Goal: Transaction & Acquisition: Purchase product/service

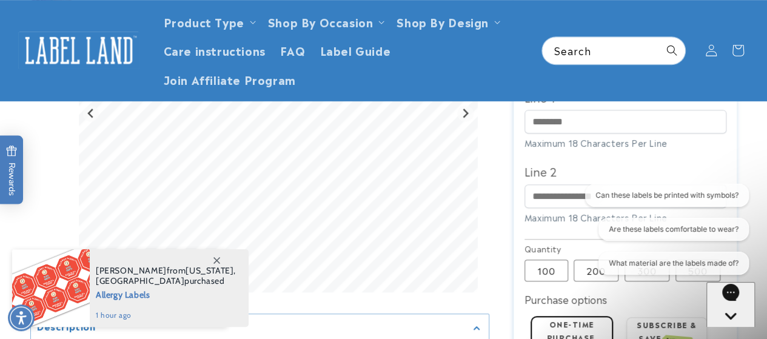
scroll to position [352, 0]
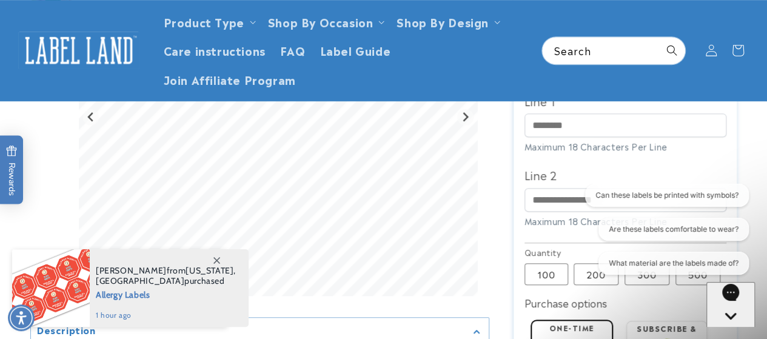
click at [724, 331] on div "Open gorgias live chat" at bounding box center [730, 338] width 39 height 15
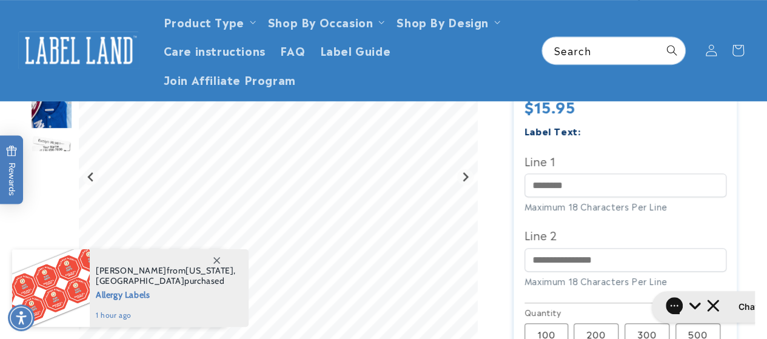
scroll to position [290, 0]
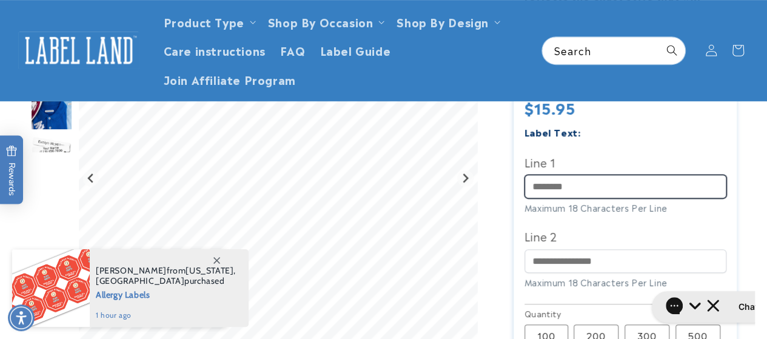
click at [537, 189] on input "Line 1" at bounding box center [625, 187] width 202 height 24
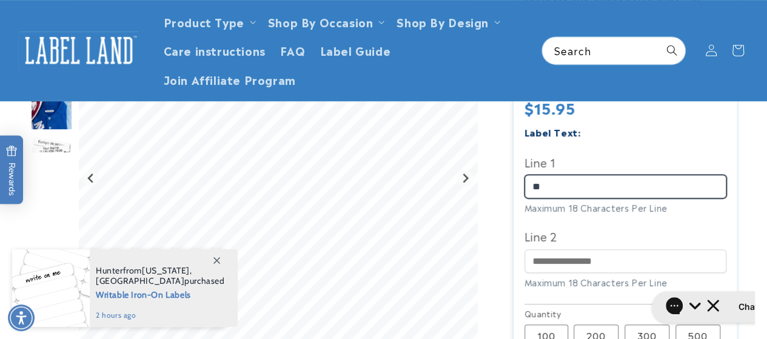
type input "*"
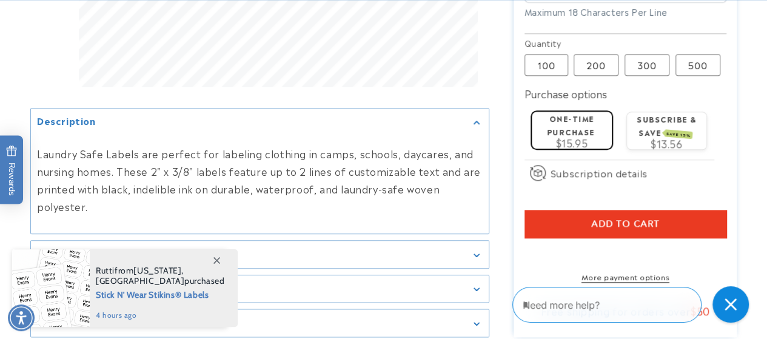
scroll to position [561, 0]
click at [598, 221] on span "Add to cart" at bounding box center [625, 223] width 68 height 11
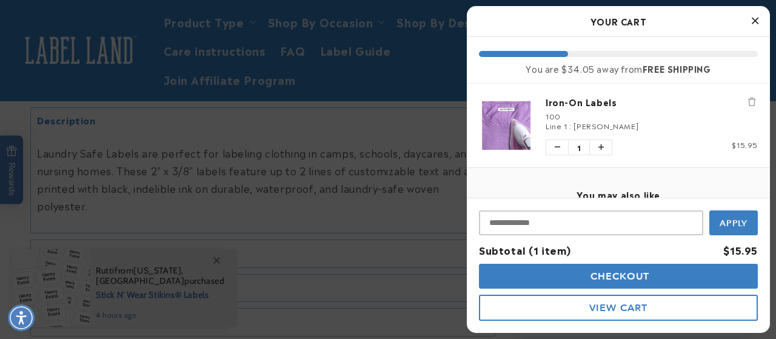
click at [754, 19] on icon "Close Cart" at bounding box center [755, 20] width 7 height 11
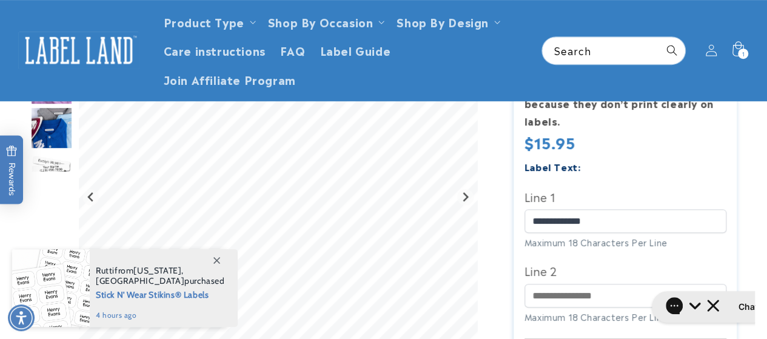
scroll to position [249, 0]
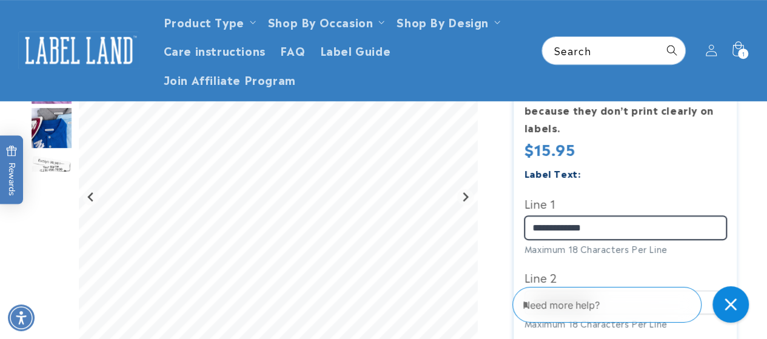
click at [626, 226] on input "**********" at bounding box center [625, 228] width 202 height 24
type input "*"
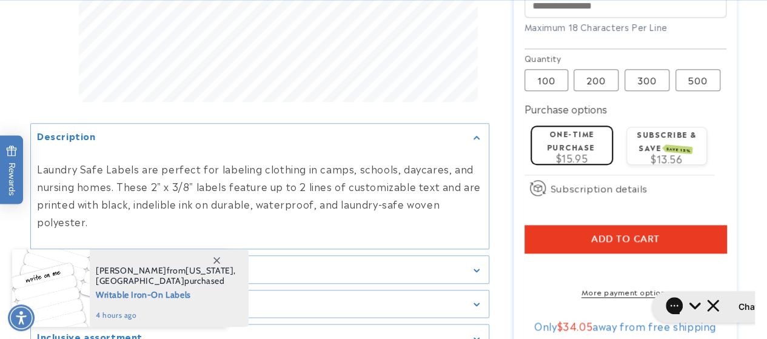
scroll to position [546, 0]
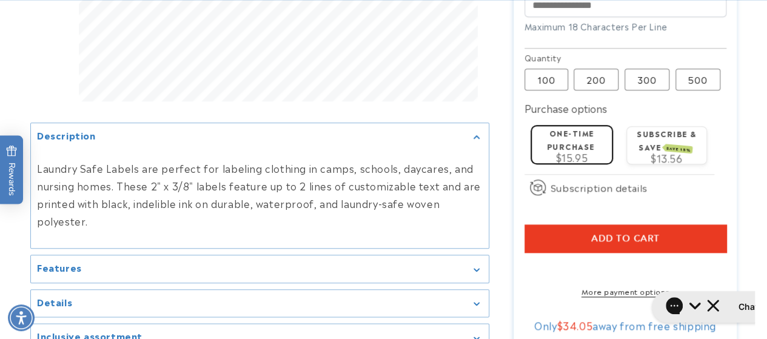
click at [560, 232] on button "Add to cart" at bounding box center [625, 238] width 202 height 28
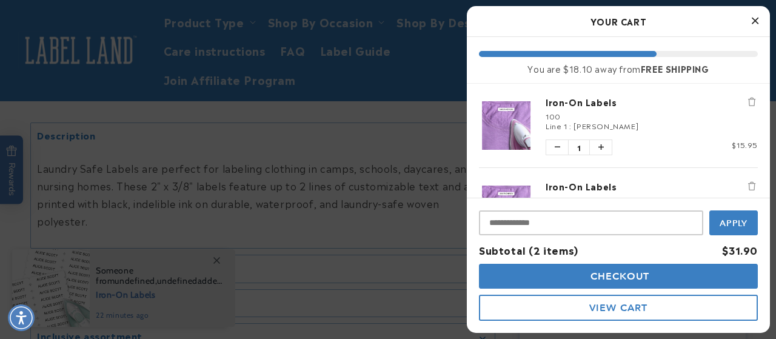
click at [756, 20] on icon "Close Cart" at bounding box center [755, 20] width 7 height 11
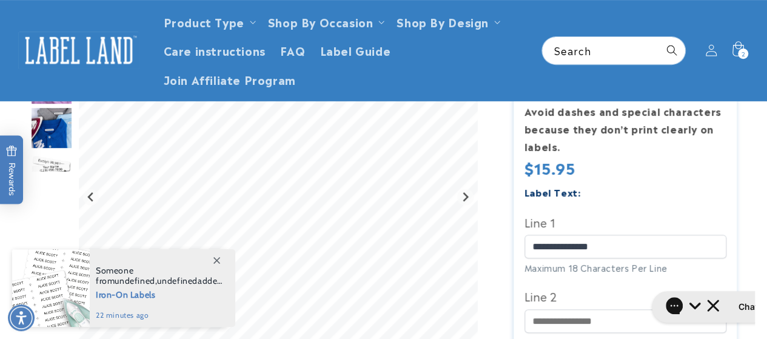
scroll to position [227, 0]
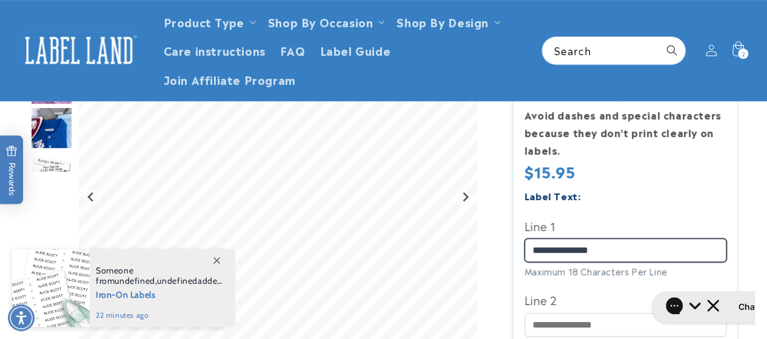
click at [638, 249] on input "**********" at bounding box center [625, 250] width 202 height 24
type input "*"
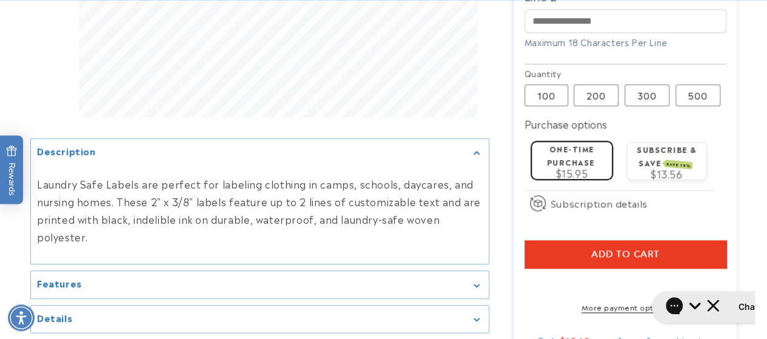
scroll to position [552, 0]
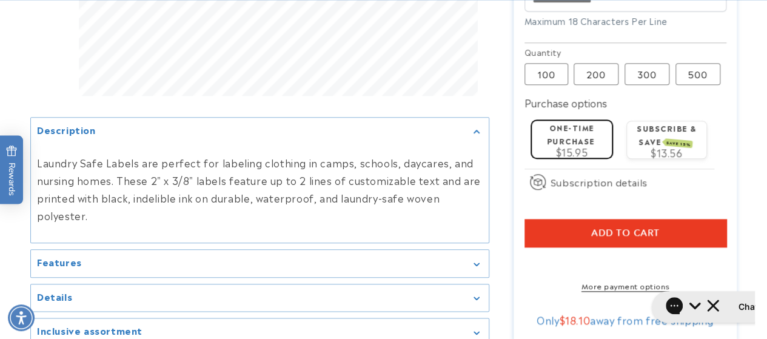
click at [600, 227] on span "Add to cart" at bounding box center [625, 232] width 68 height 11
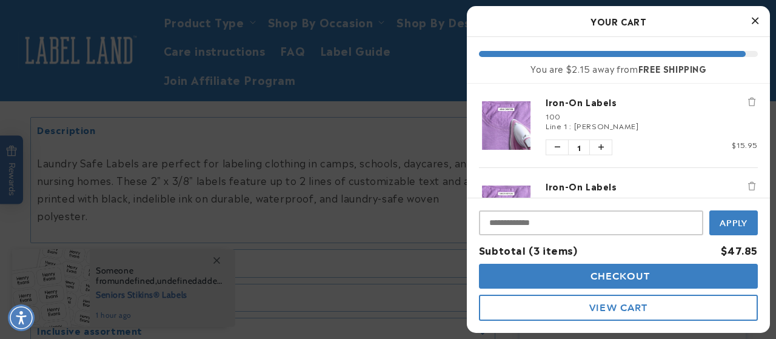
click at [754, 20] on icon "Close Cart" at bounding box center [755, 20] width 7 height 11
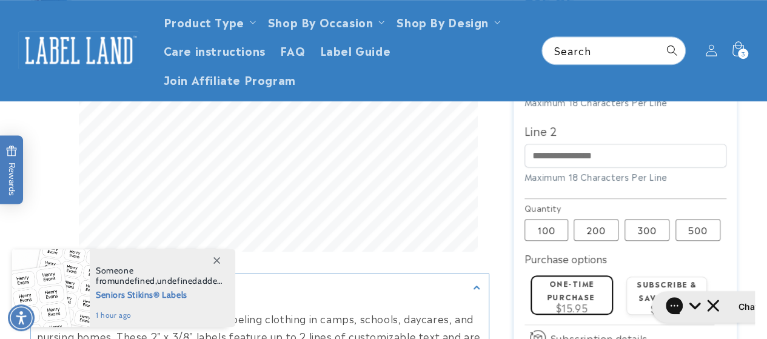
scroll to position [289, 0]
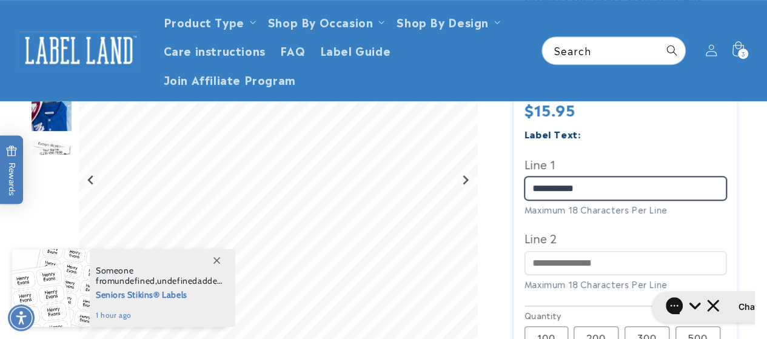
click at [620, 184] on input "**********" at bounding box center [625, 188] width 202 height 24
type input "*"
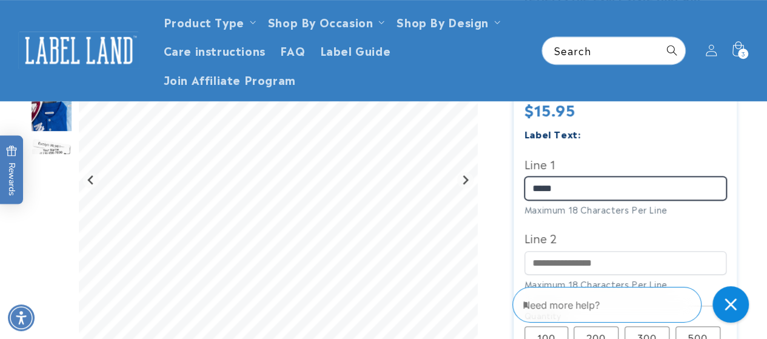
type input "**********"
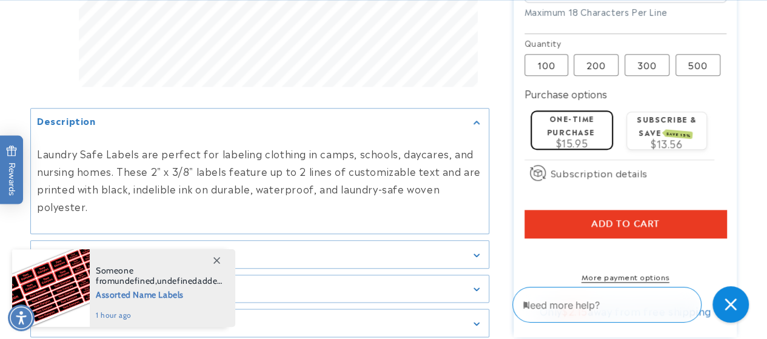
scroll to position [561, 0]
click at [558, 221] on button "Add to cart" at bounding box center [625, 223] width 202 height 28
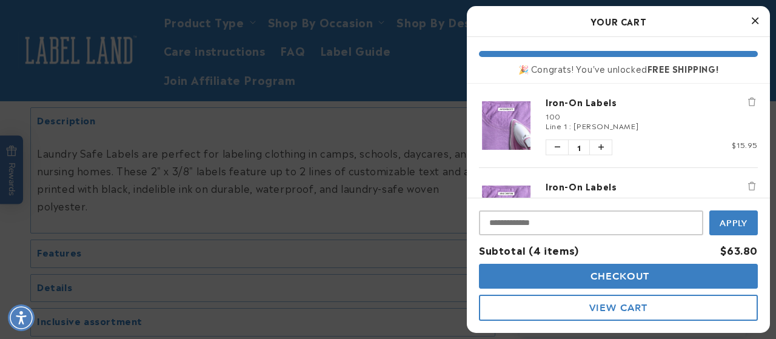
click at [755, 19] on icon "Close Cart" at bounding box center [755, 20] width 7 height 11
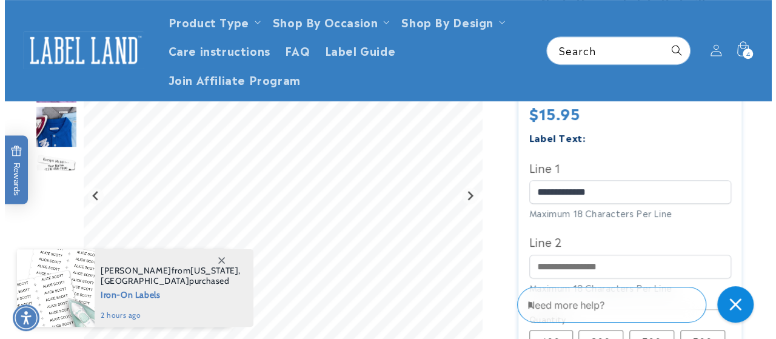
scroll to position [284, 0]
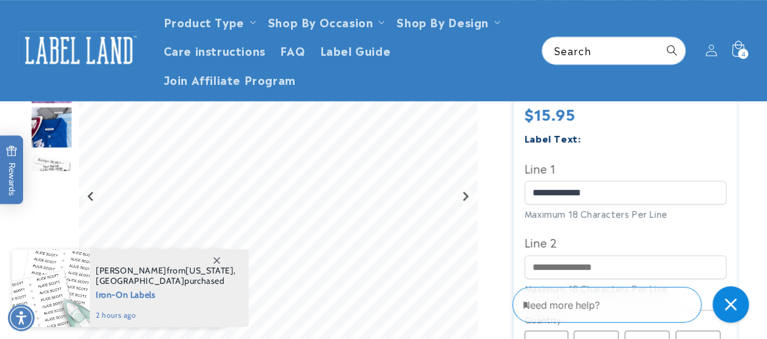
click at [737, 52] on icon at bounding box center [737, 50] width 28 height 28
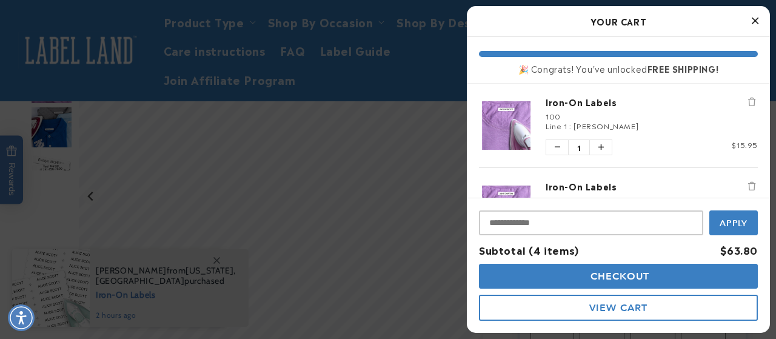
click at [587, 278] on span "Checkout" at bounding box center [618, 276] width 62 height 12
